Goal: Find specific page/section: Find specific page/section

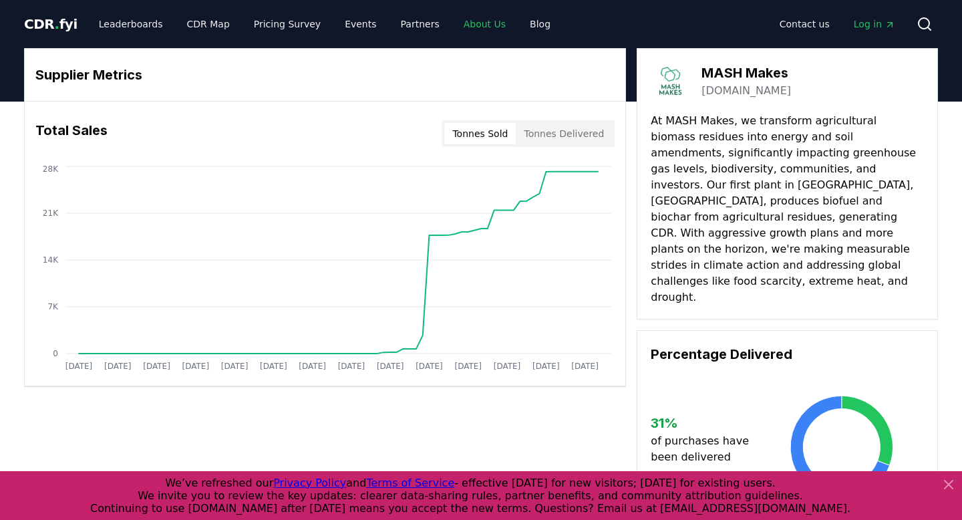
click at [468, 21] on link "About Us" at bounding box center [484, 24] width 63 height 24
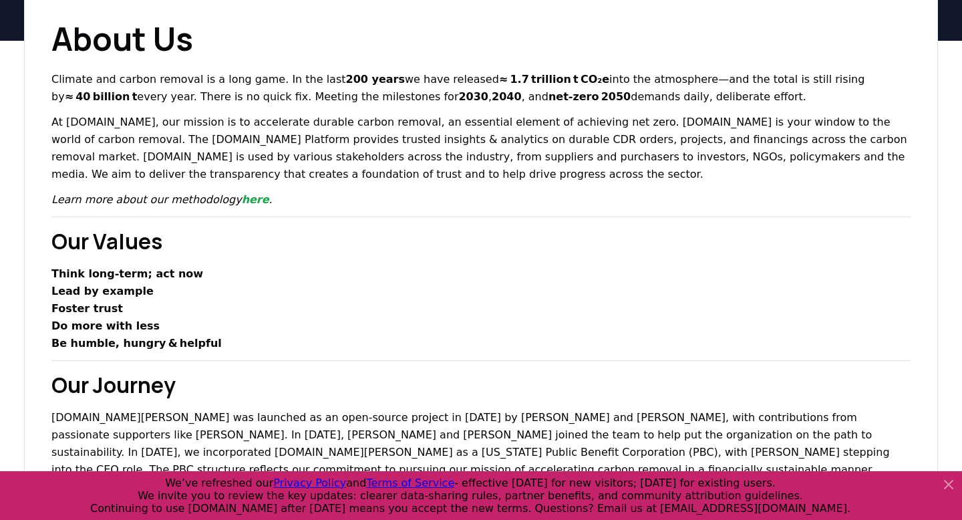
scroll to position [116, 0]
